Goal: Connect with others: Connect with other users

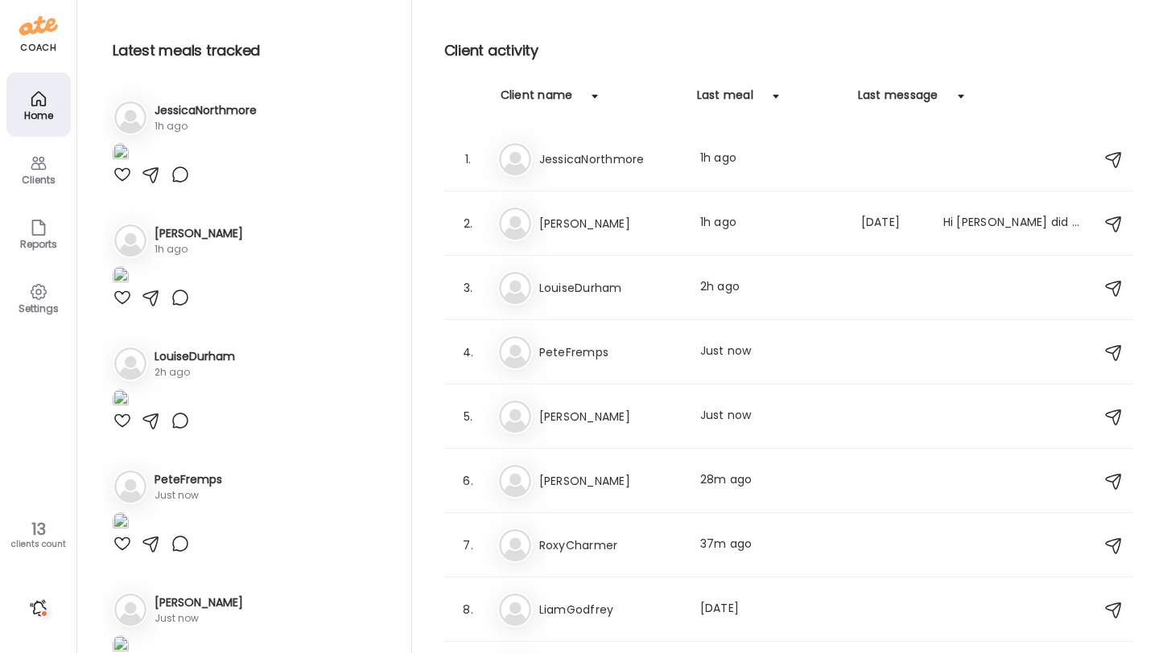
scroll to position [303, 0]
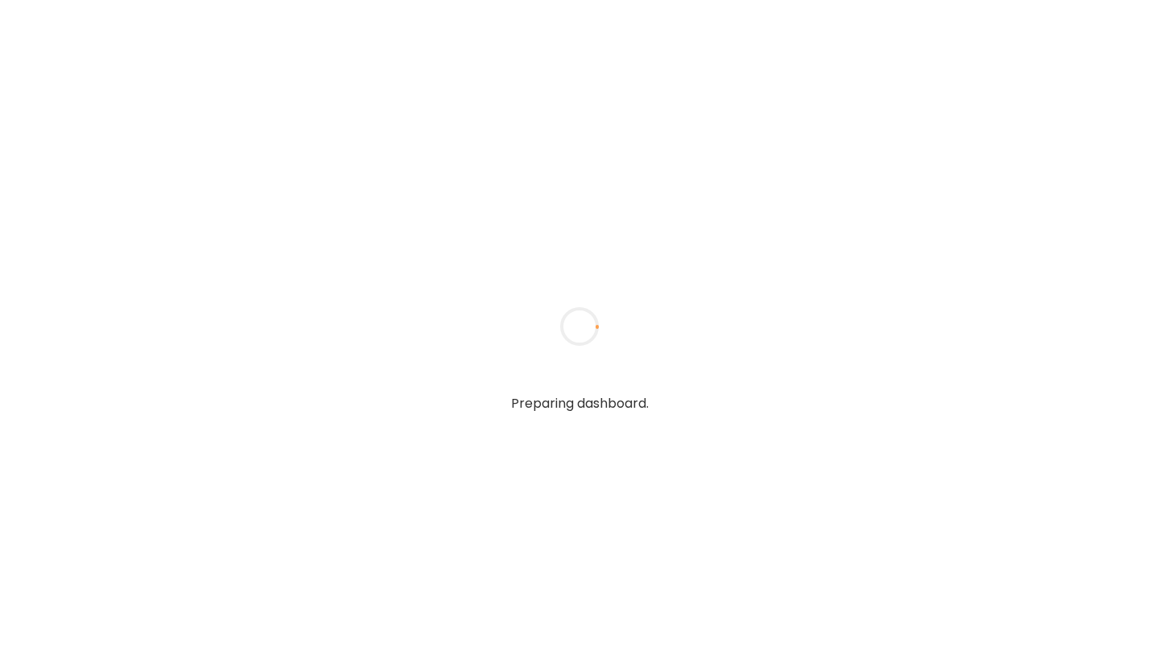
type input "**********"
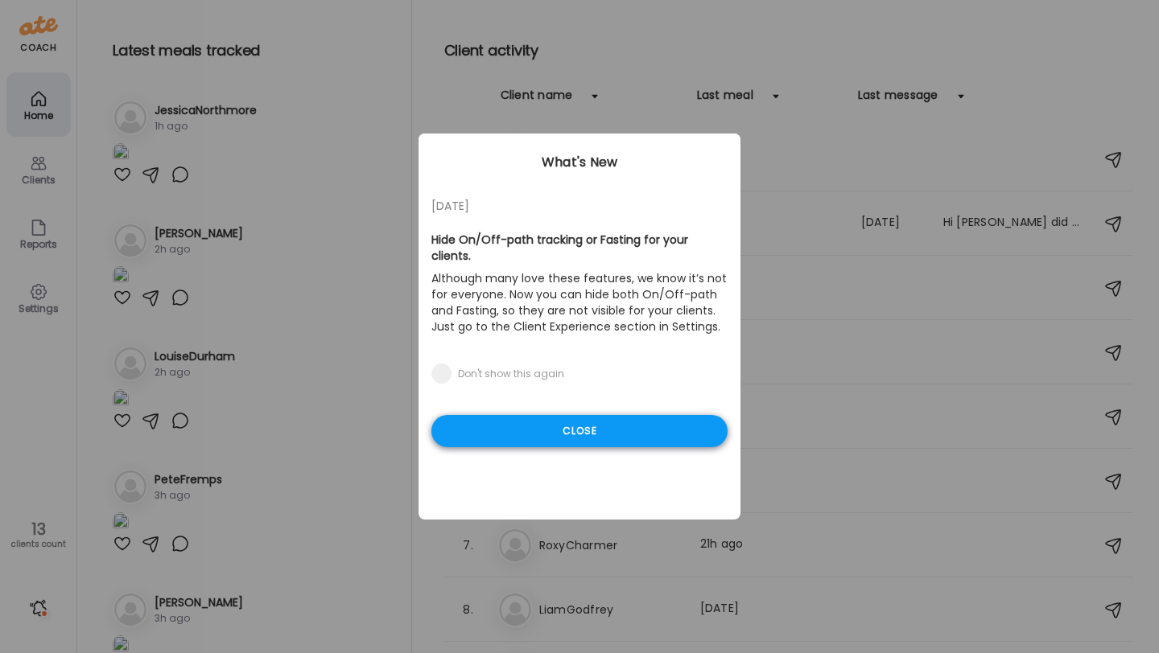
click at [637, 420] on div "Close" at bounding box center [579, 431] width 296 height 32
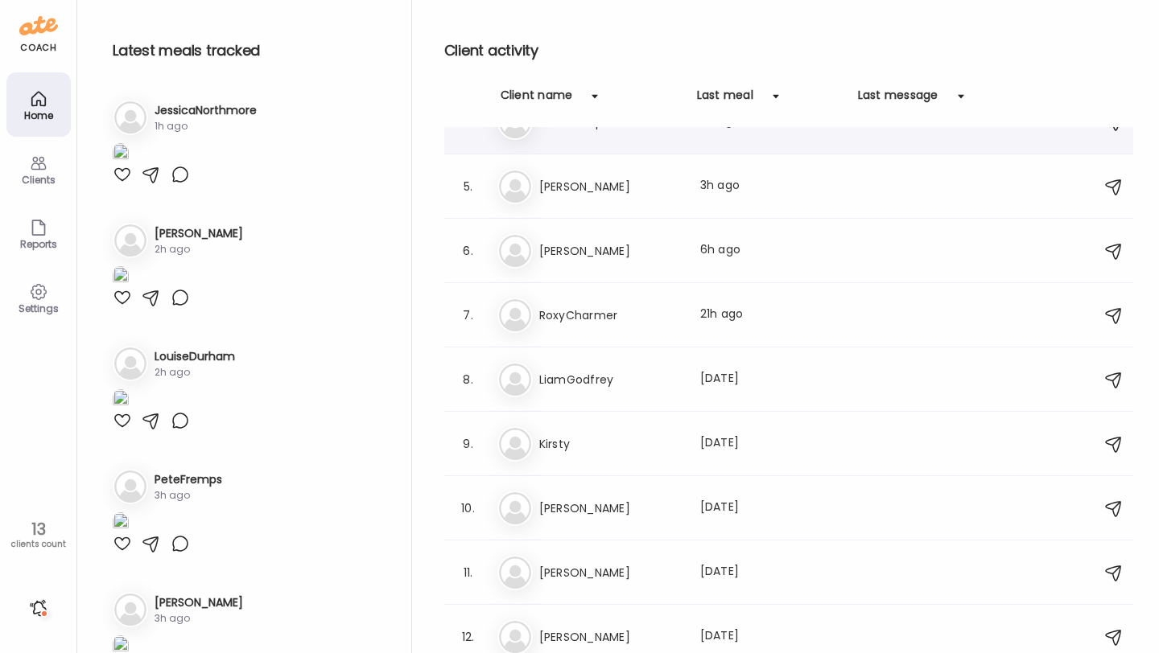
scroll to position [303, 0]
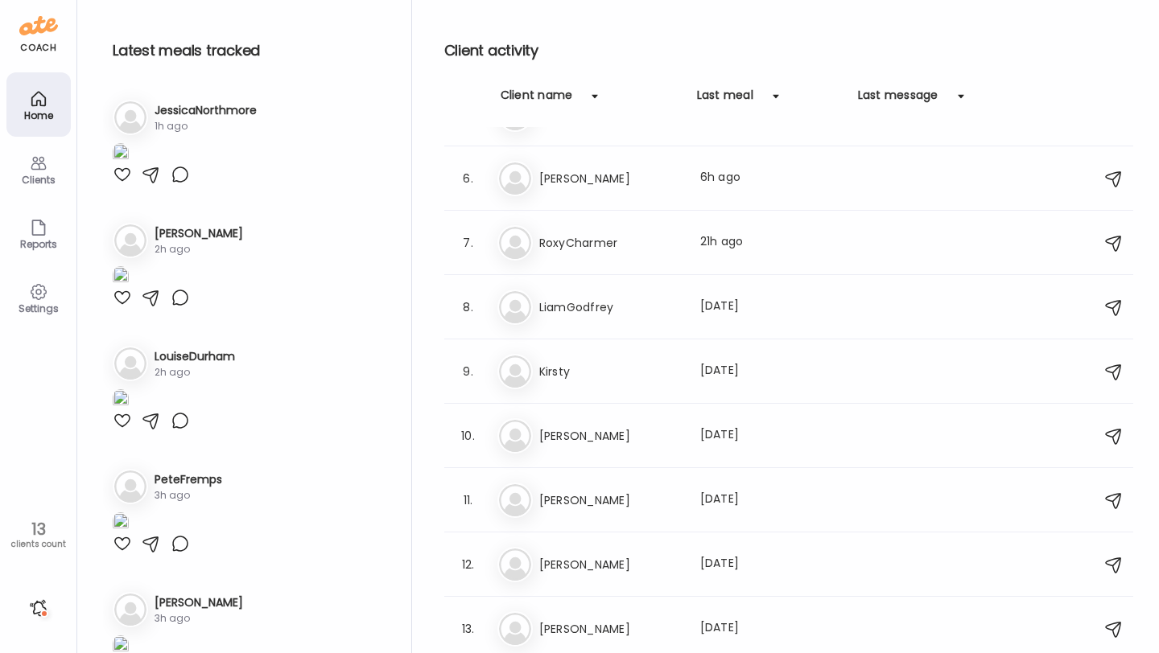
click at [129, 288] on img at bounding box center [121, 277] width 16 height 22
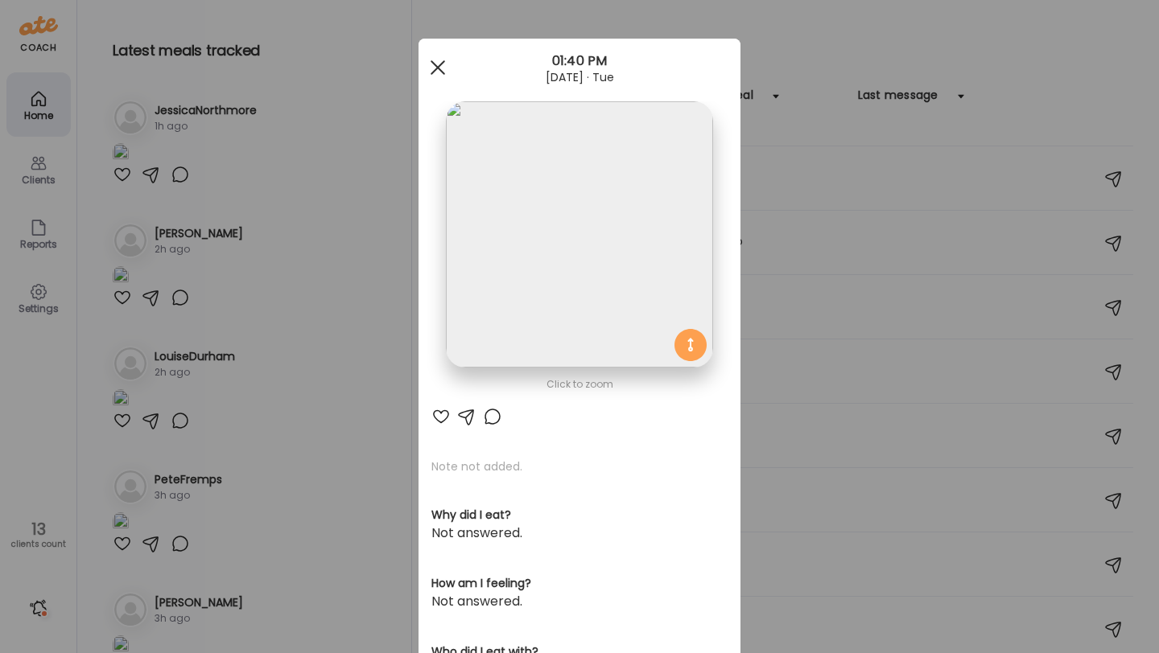
click at [438, 71] on div at bounding box center [438, 67] width 32 height 32
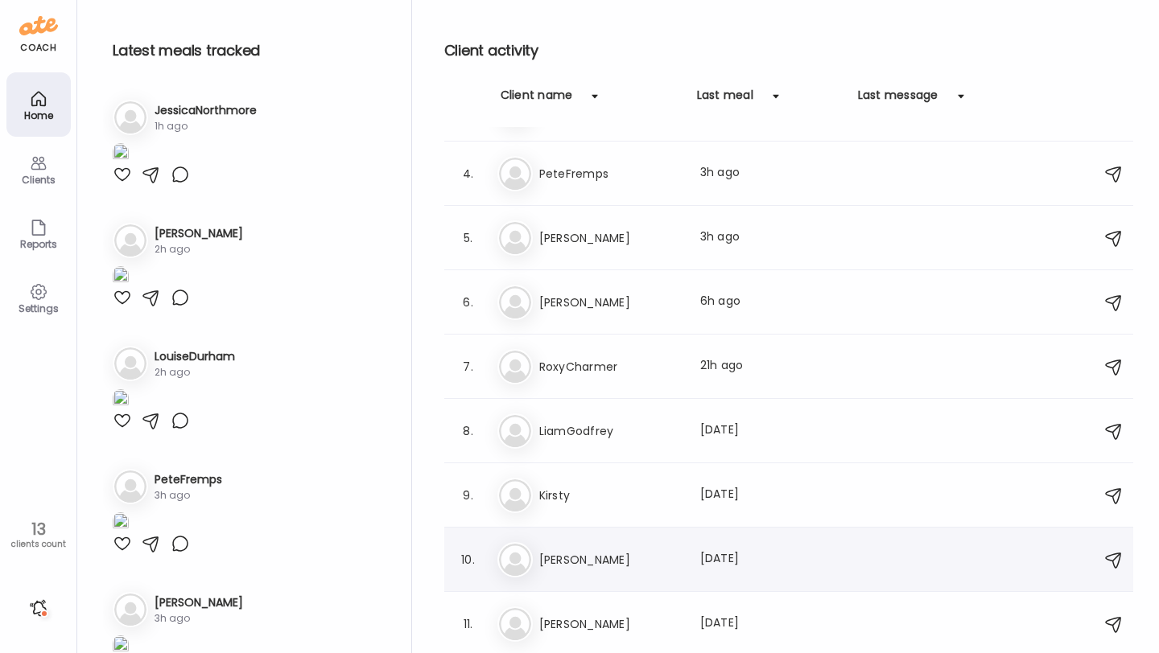
scroll to position [200, 0]
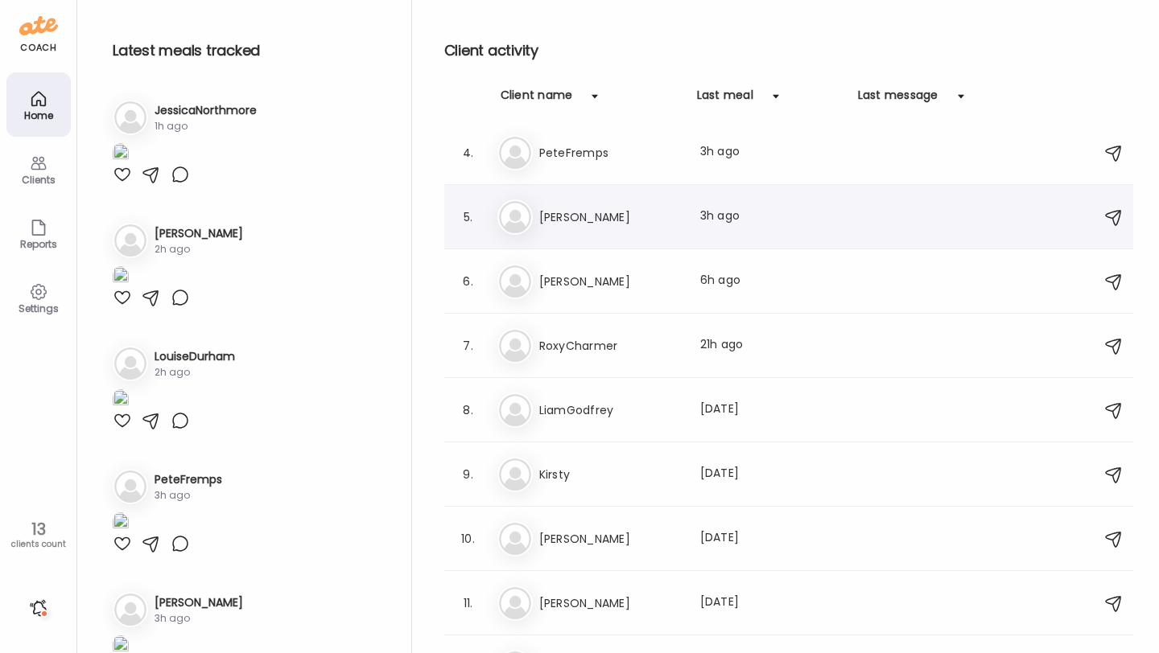
click at [598, 221] on h3 "[PERSON_NAME]" at bounding box center [610, 217] width 142 height 19
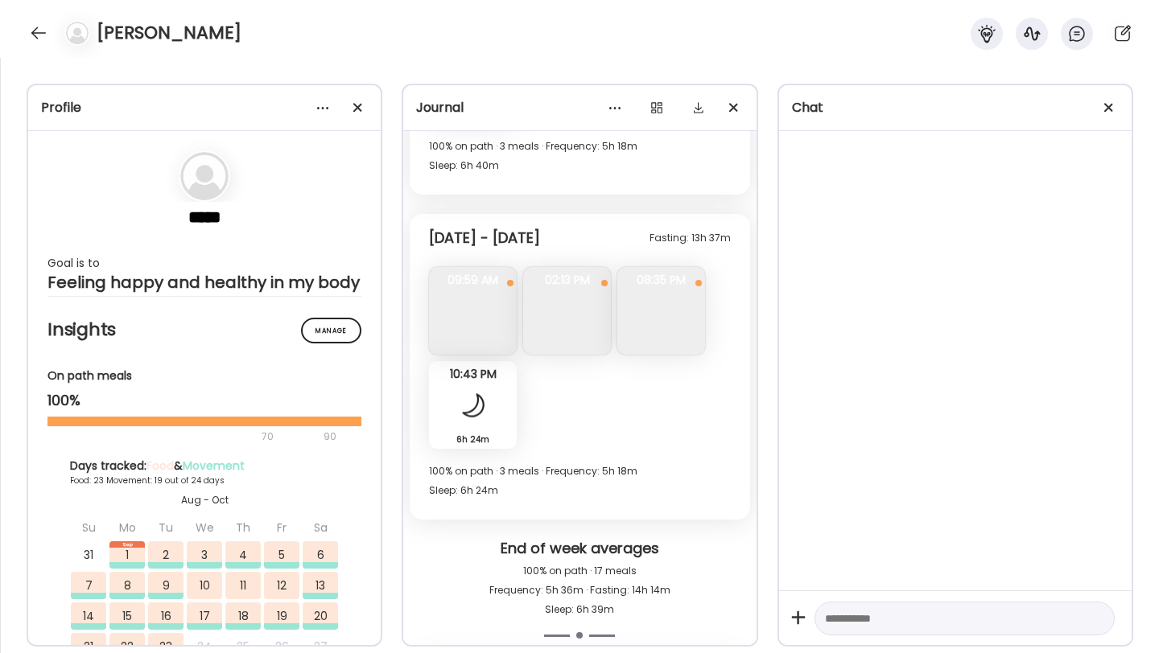
scroll to position [11665, 0]
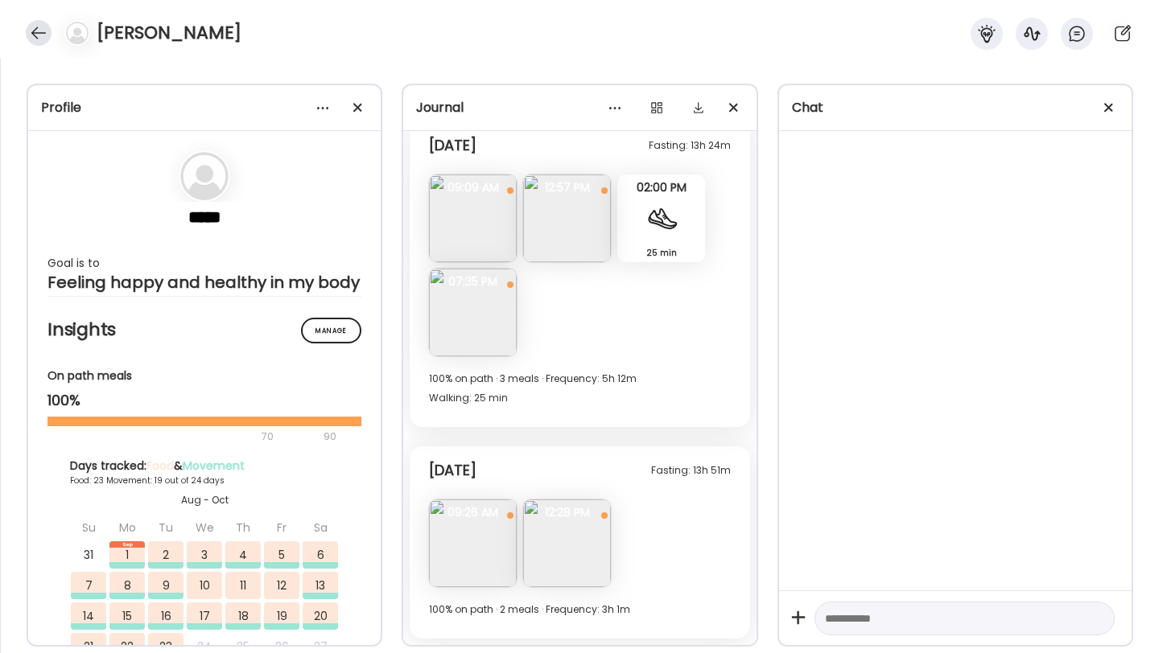
click at [28, 29] on div at bounding box center [39, 33] width 26 height 26
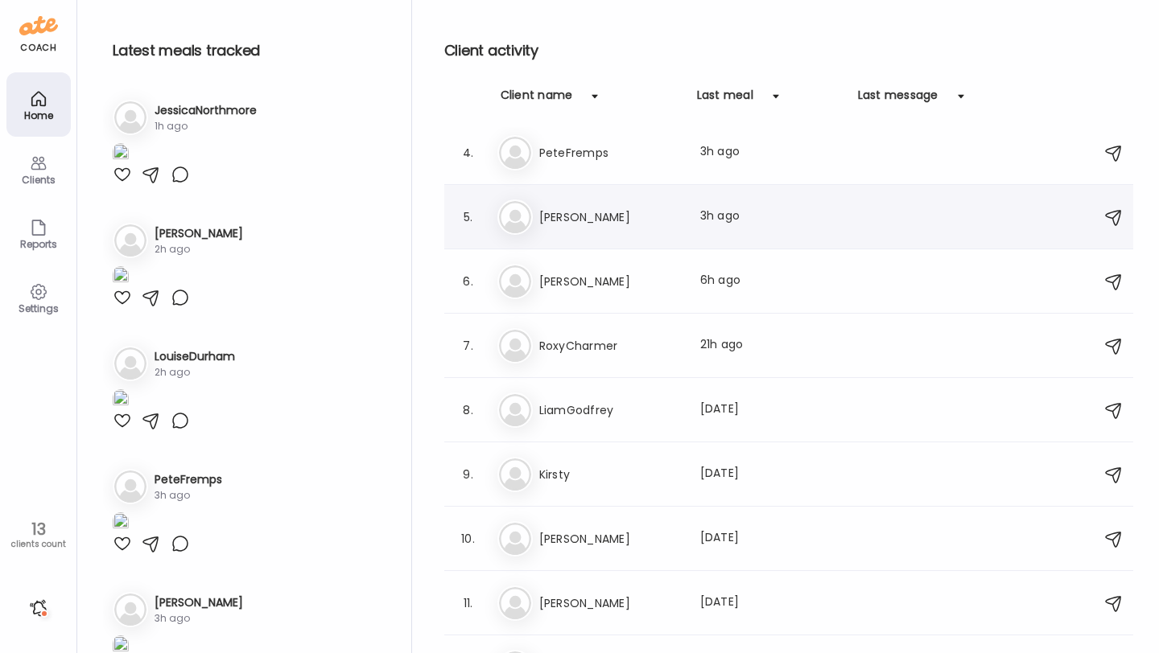
click at [603, 240] on div "5. Na Naomi Last meal: 3h ago" at bounding box center [788, 217] width 689 height 64
click at [603, 221] on h3 "[PERSON_NAME]" at bounding box center [610, 217] width 142 height 19
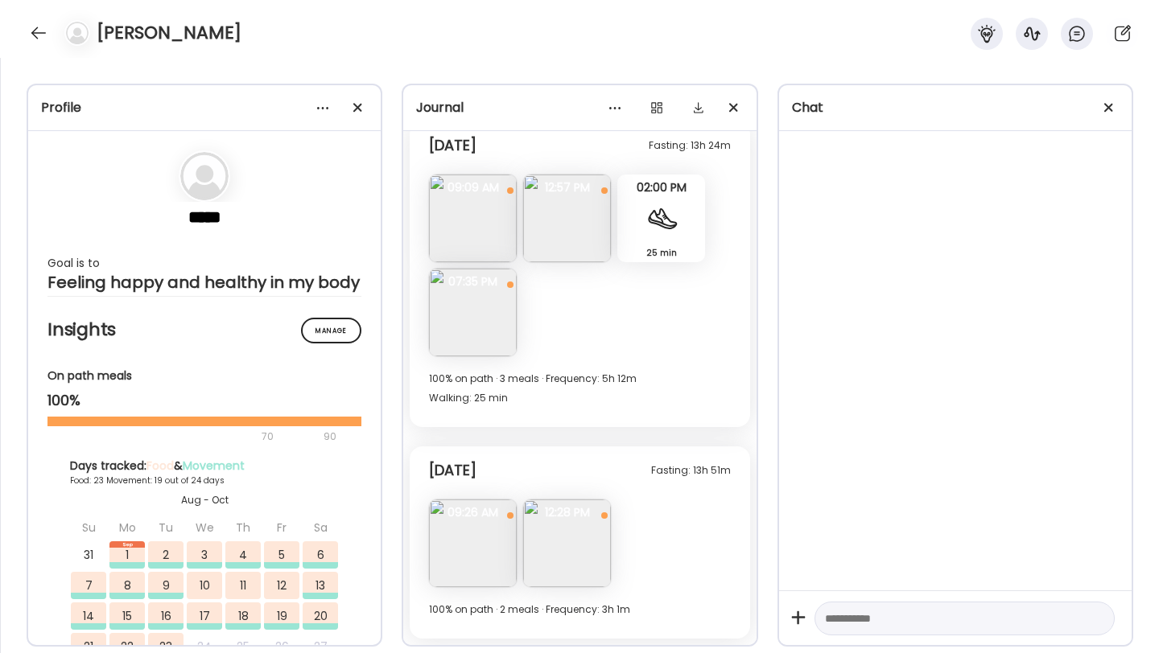
click at [492, 559] on img at bounding box center [473, 544] width 88 height 88
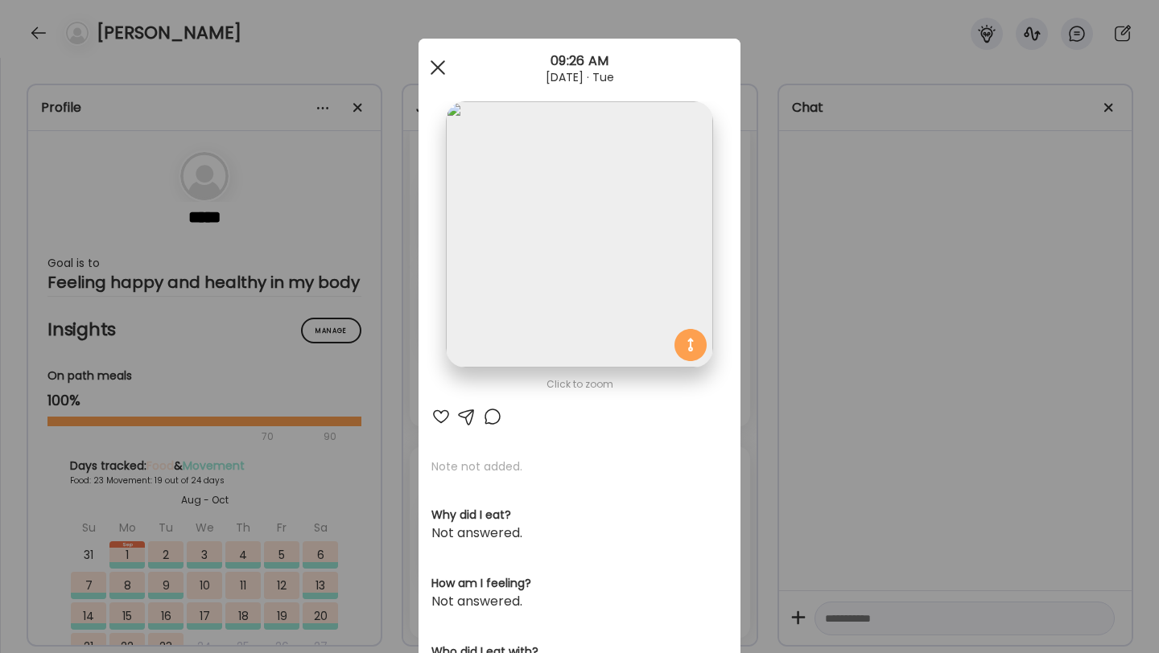
click at [448, 71] on div at bounding box center [438, 67] width 32 height 32
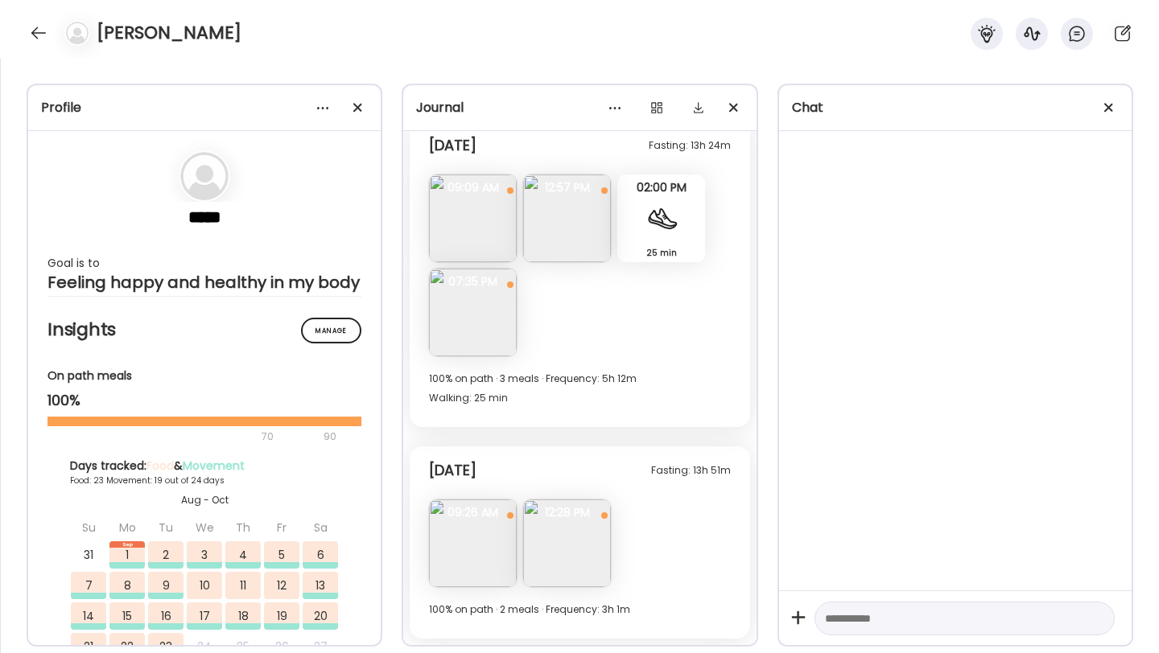
click at [562, 555] on img at bounding box center [567, 544] width 88 height 88
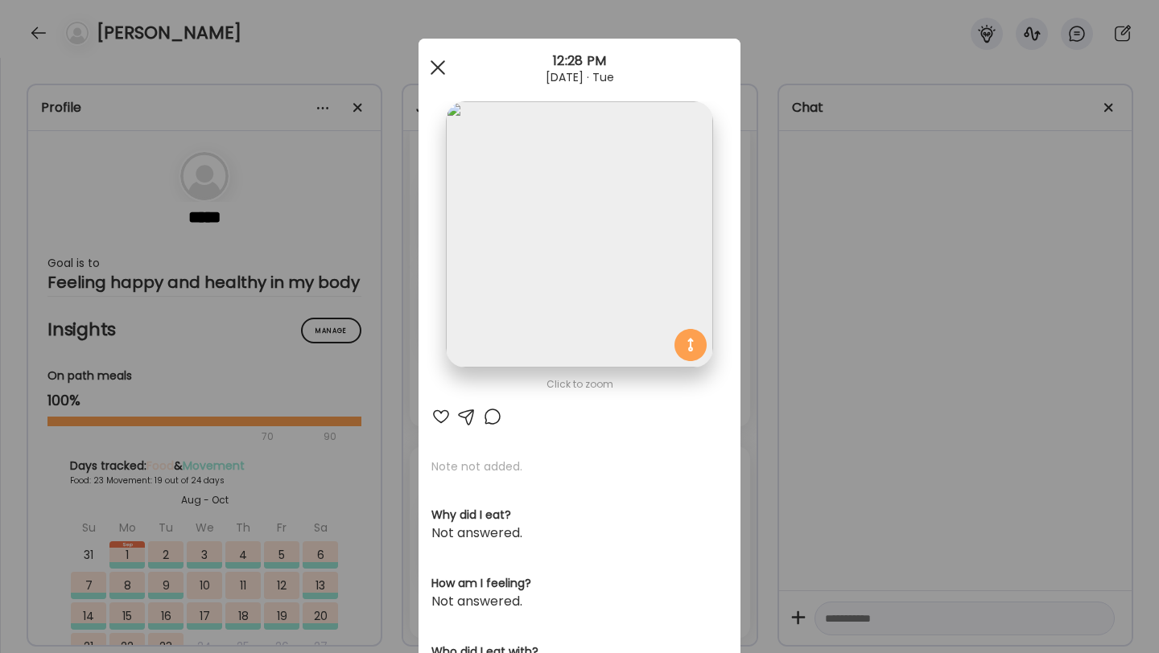
click at [437, 60] on div at bounding box center [438, 67] width 32 height 32
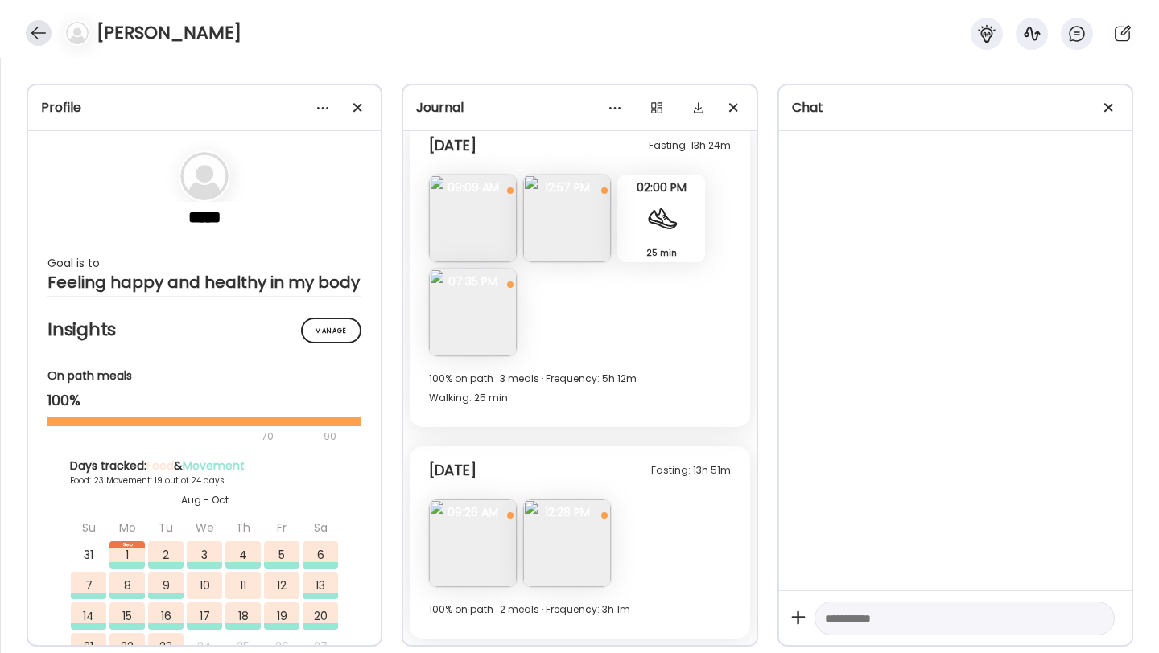
click at [33, 27] on div at bounding box center [39, 33] width 26 height 26
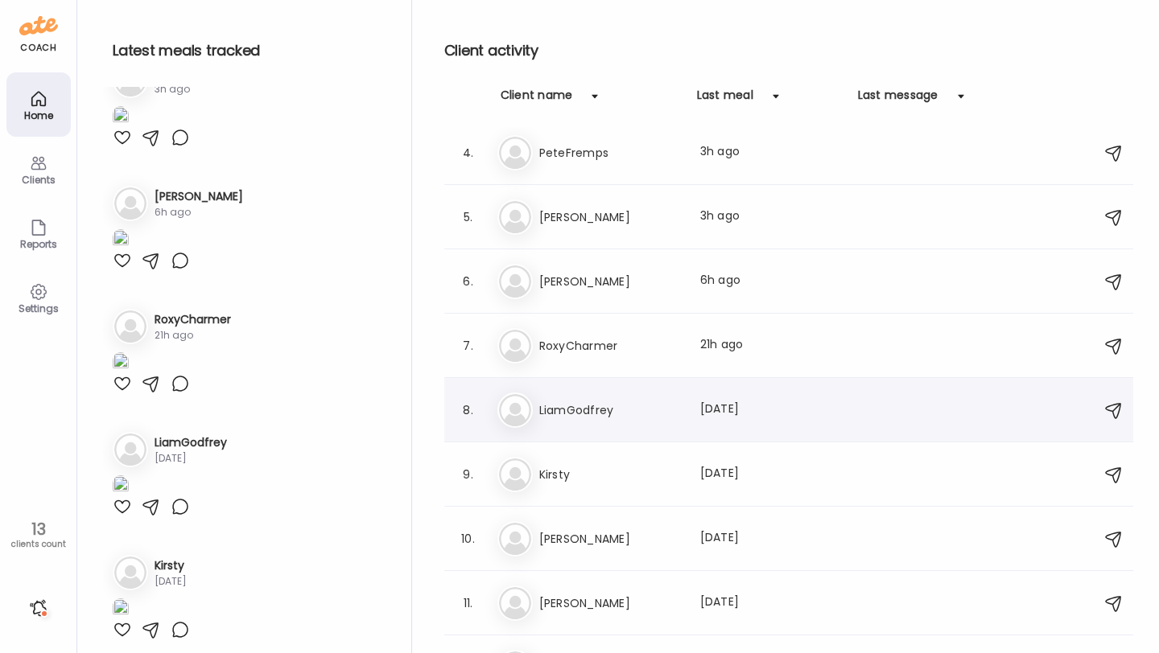
scroll to position [303, 0]
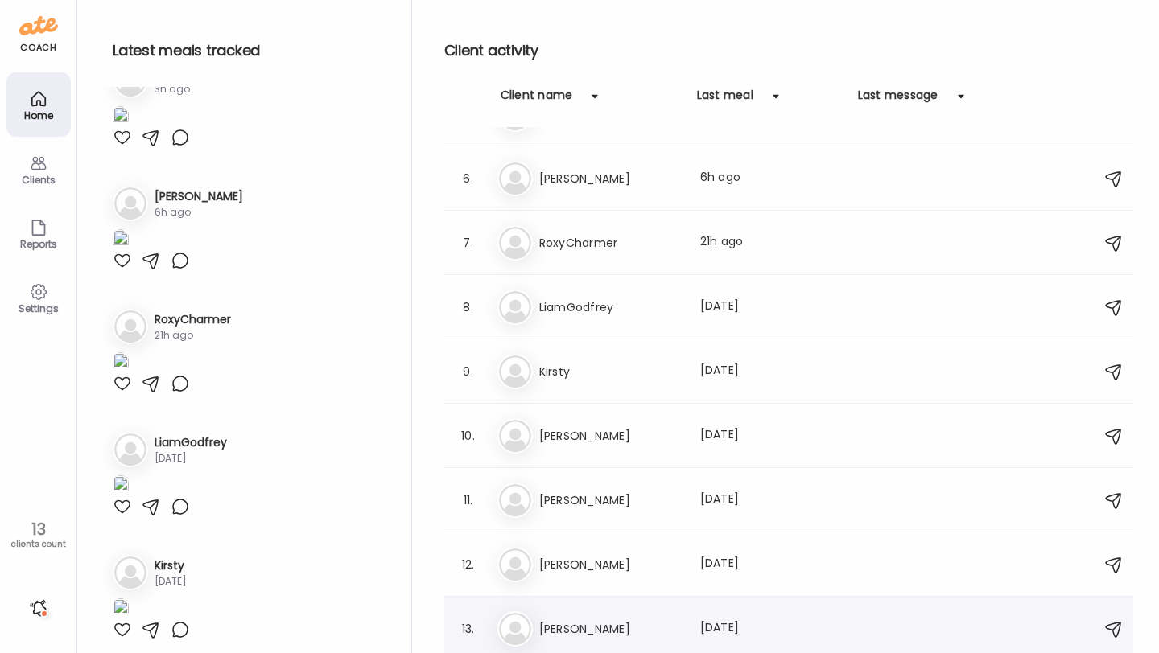
click at [593, 624] on h3 "[PERSON_NAME]" at bounding box center [610, 628] width 142 height 19
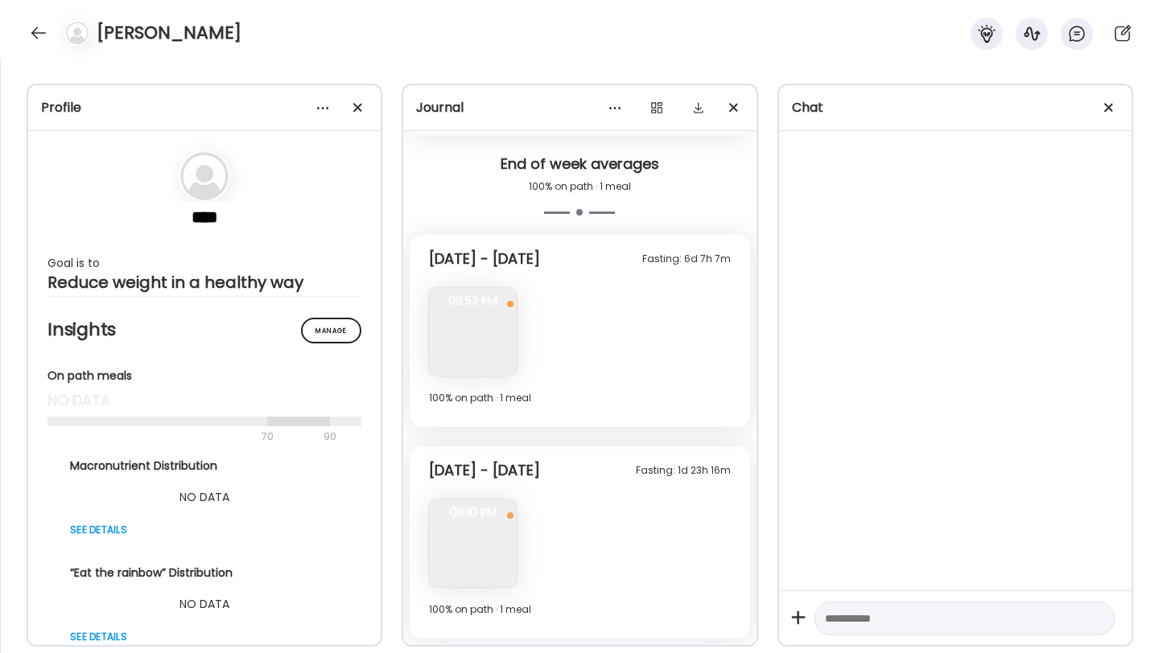
scroll to position [4205, 0]
click at [31, 31] on div at bounding box center [39, 33] width 26 height 26
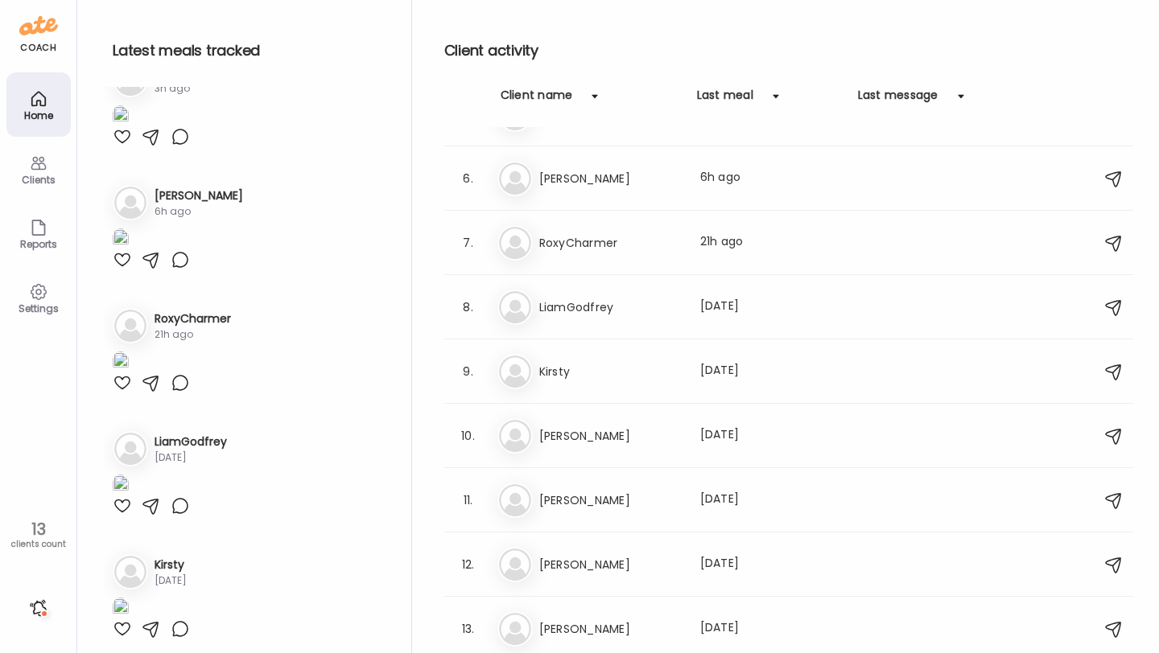
scroll to position [529, 0]
